Goal: Register for event/course

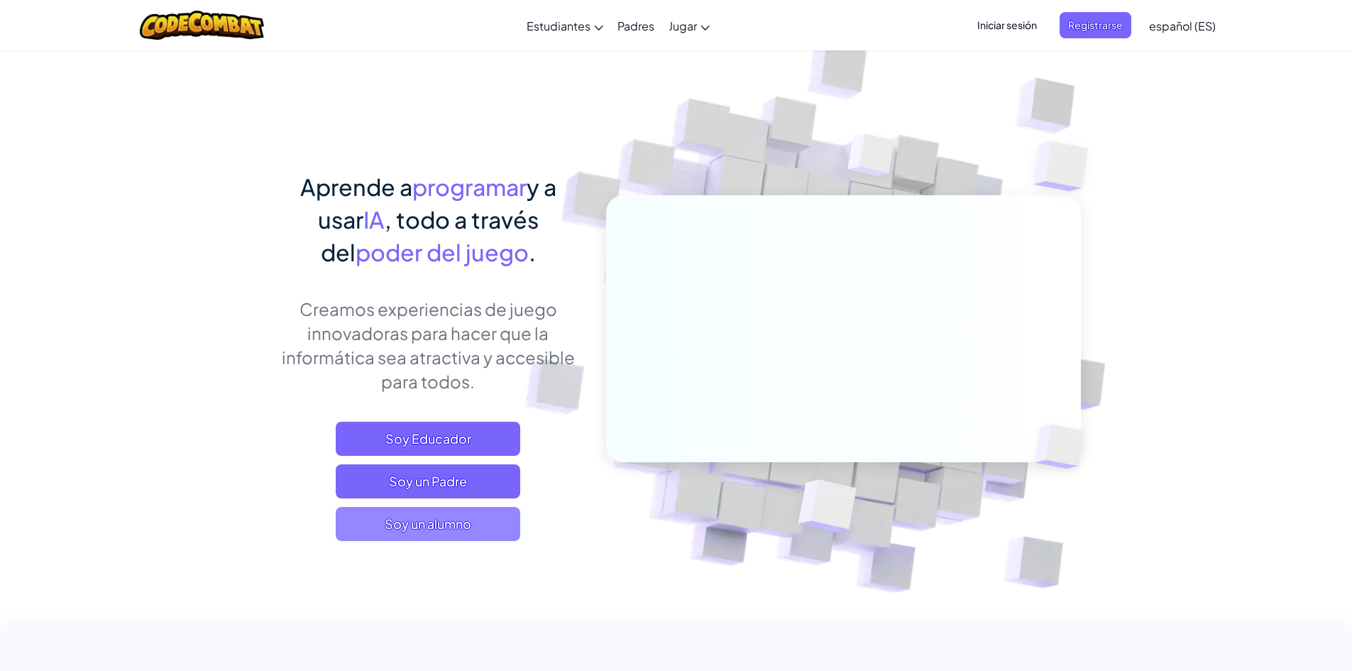
click at [485, 529] on span "Soy un alumno" at bounding box center [428, 524] width 184 height 34
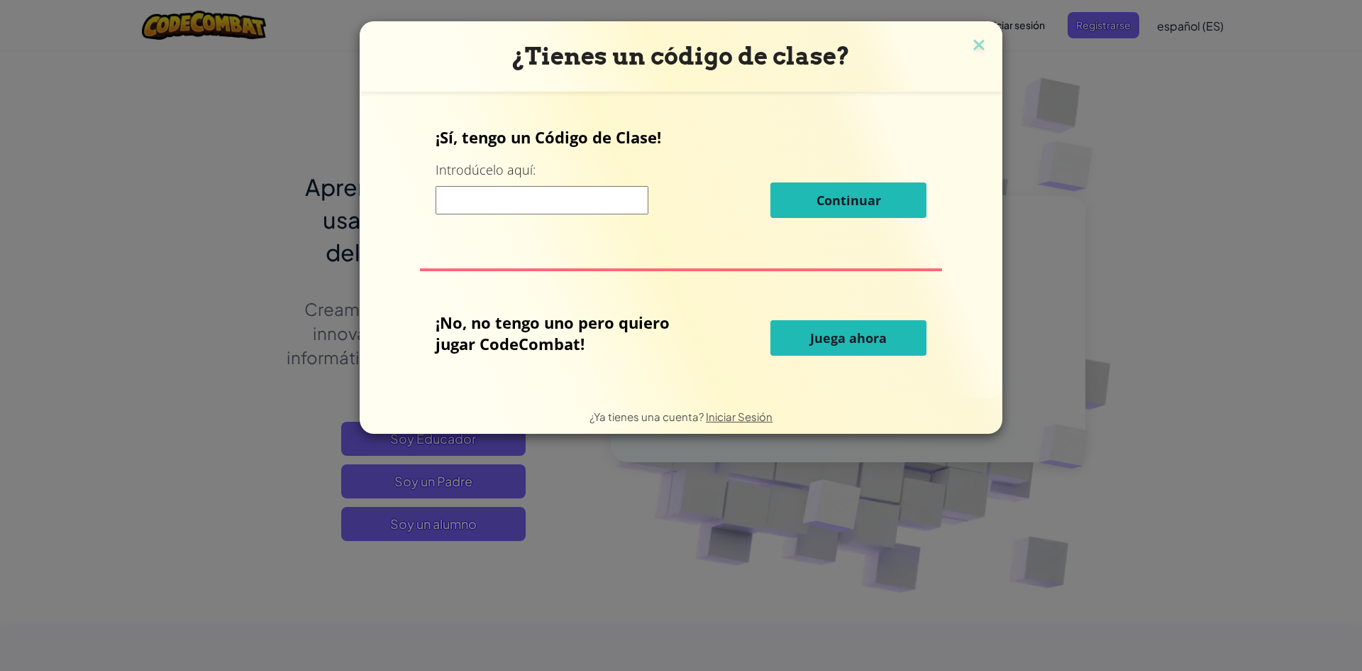
click at [568, 210] on input at bounding box center [542, 200] width 213 height 28
click at [984, 40] on img at bounding box center [979, 45] width 18 height 21
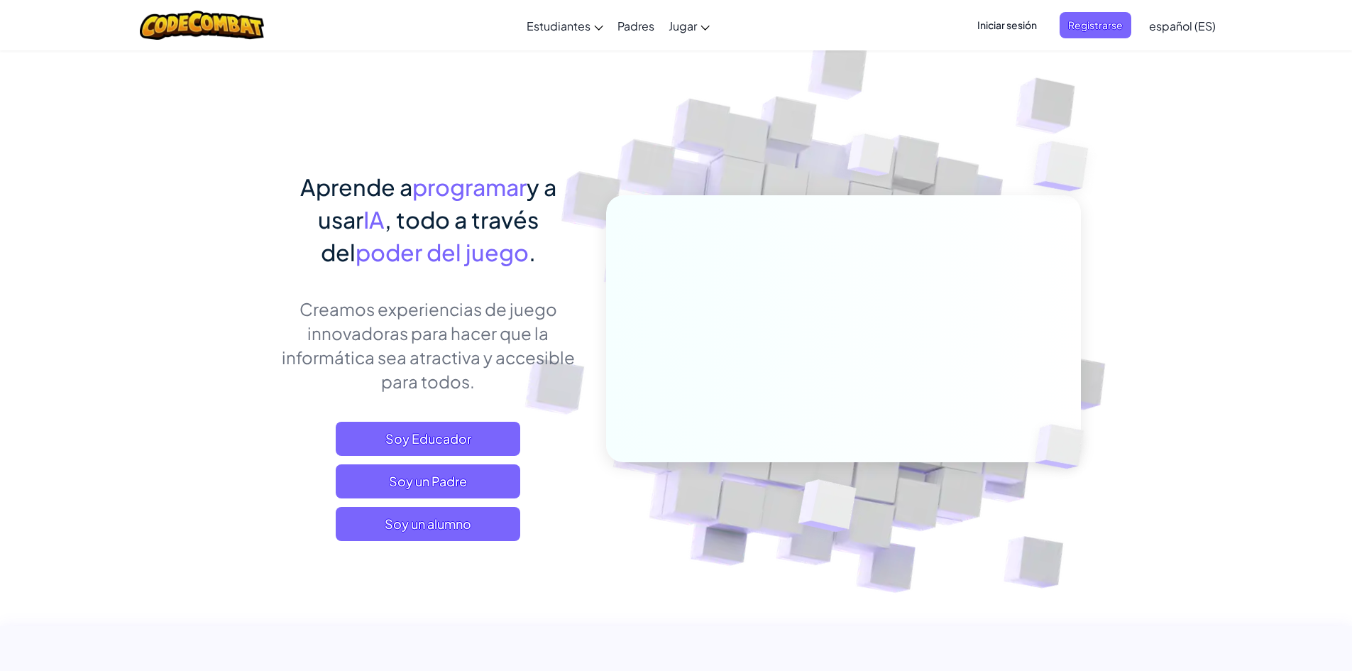
click at [1013, 26] on span "Iniciar sesión" at bounding box center [1007, 25] width 77 height 26
